Goal: Task Accomplishment & Management: Complete application form

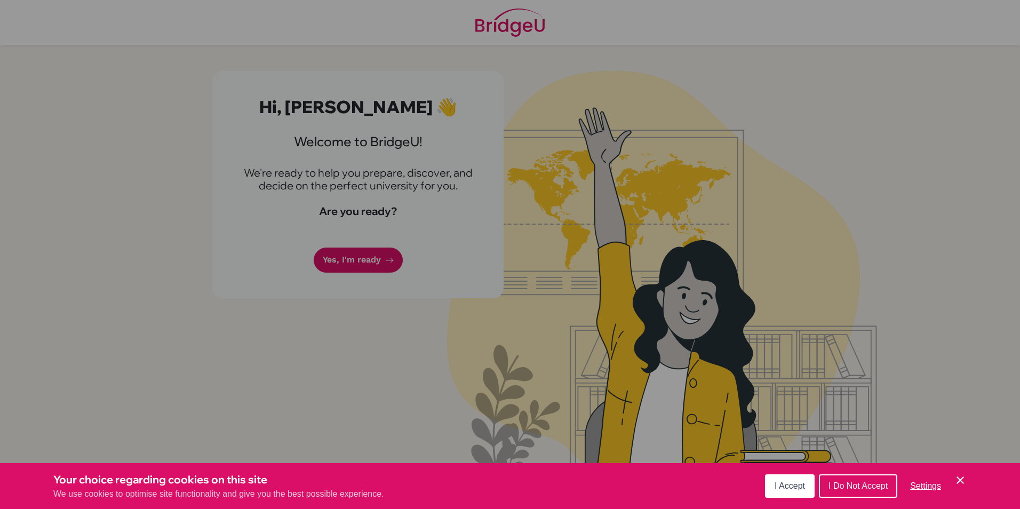
click at [794, 480] on button "I Accept" at bounding box center [790, 485] width 50 height 23
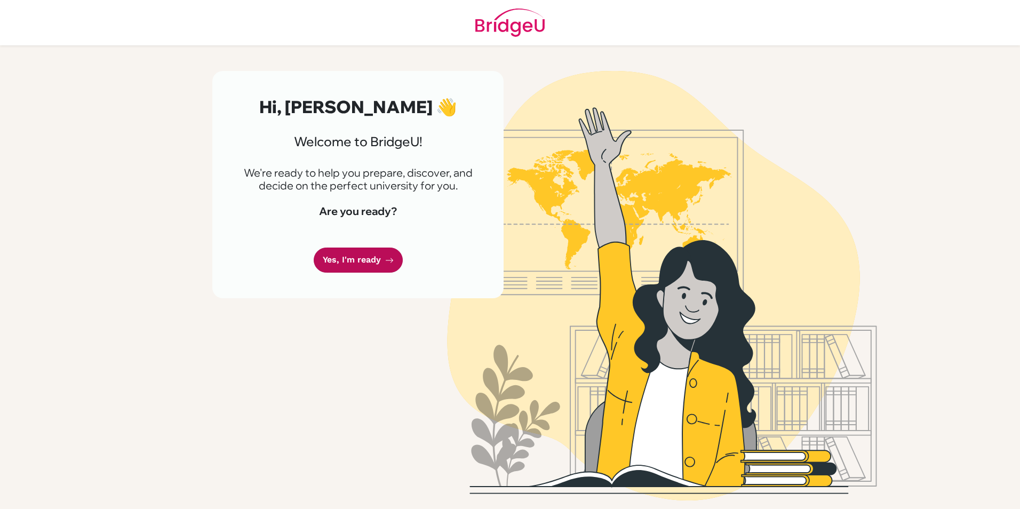
click at [360, 254] on link "Yes, I'm ready" at bounding box center [358, 260] width 89 height 25
